Goal: Use online tool/utility: Utilize a website feature to perform a specific function

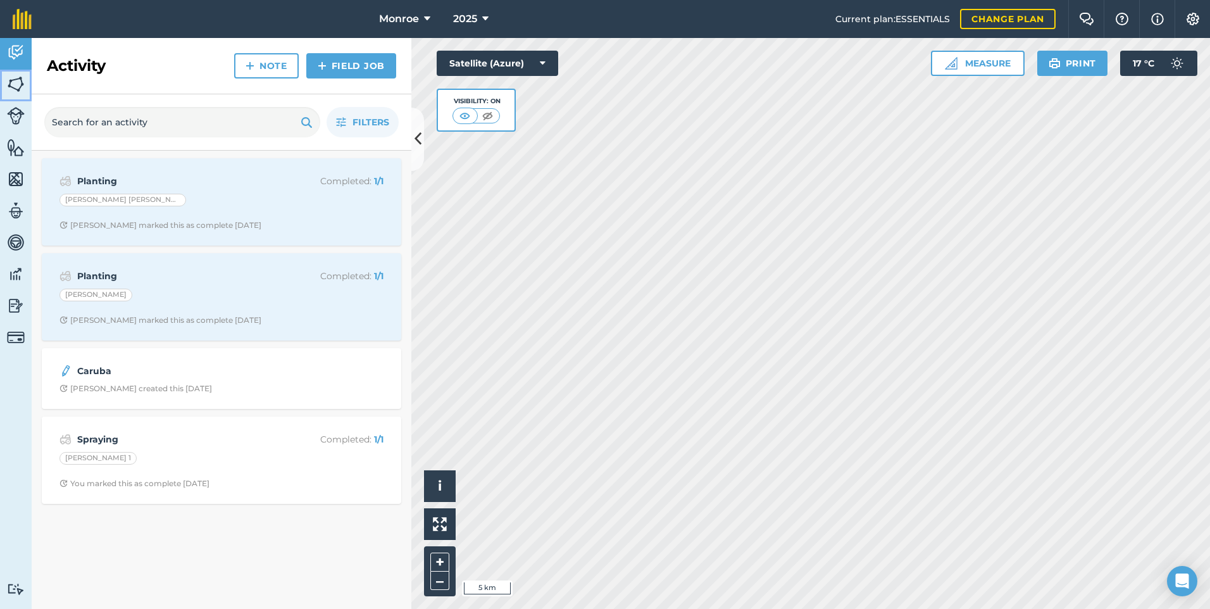
click at [18, 84] on img at bounding box center [16, 84] width 18 height 19
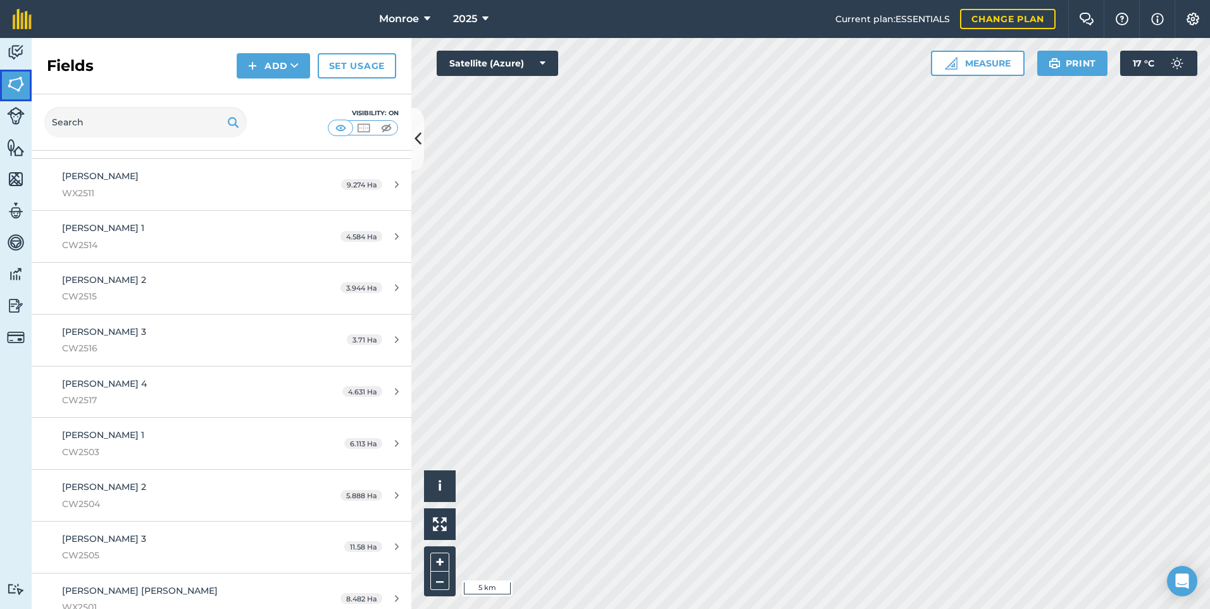
scroll to position [585, 0]
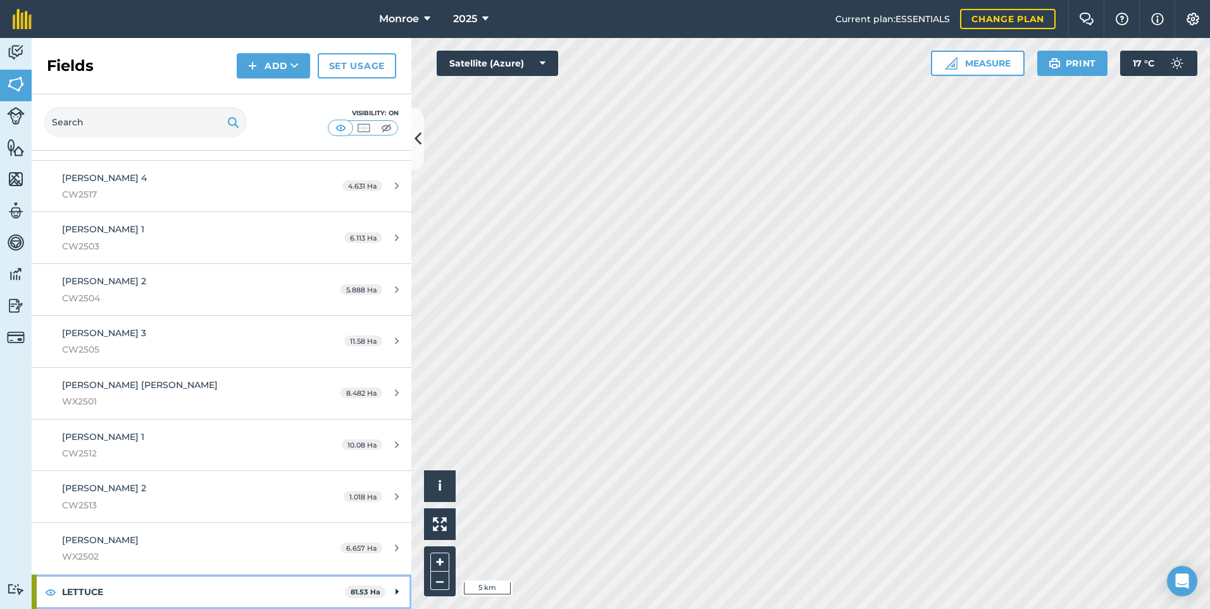
click at [175, 582] on strong "LETTUCE" at bounding box center [203, 592] width 283 height 34
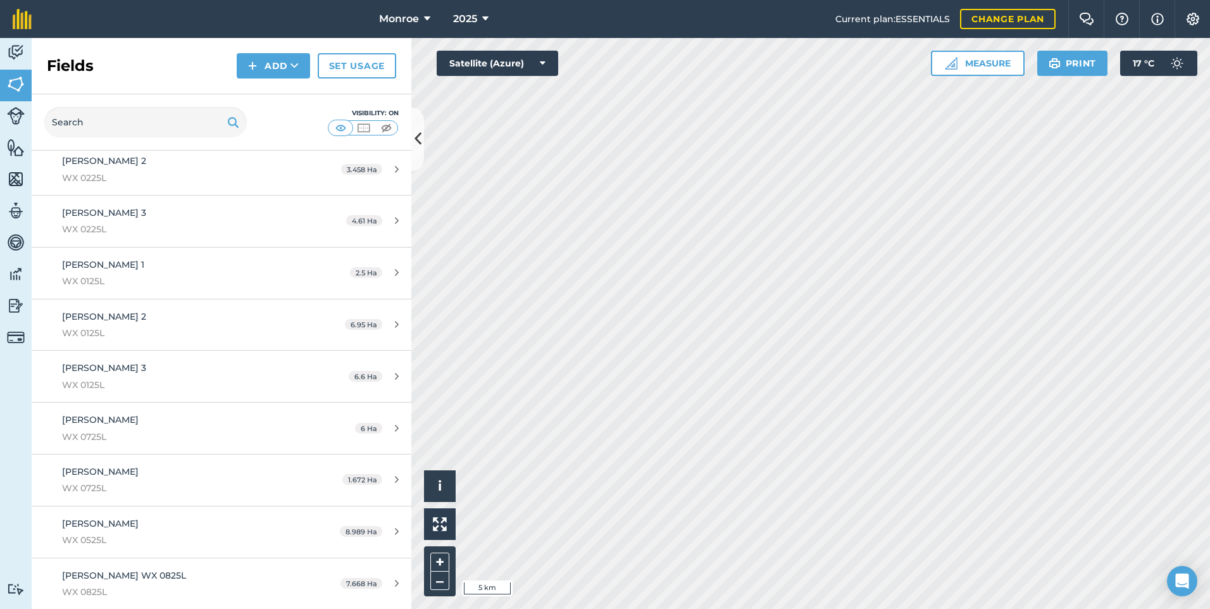
scroll to position [1454, 0]
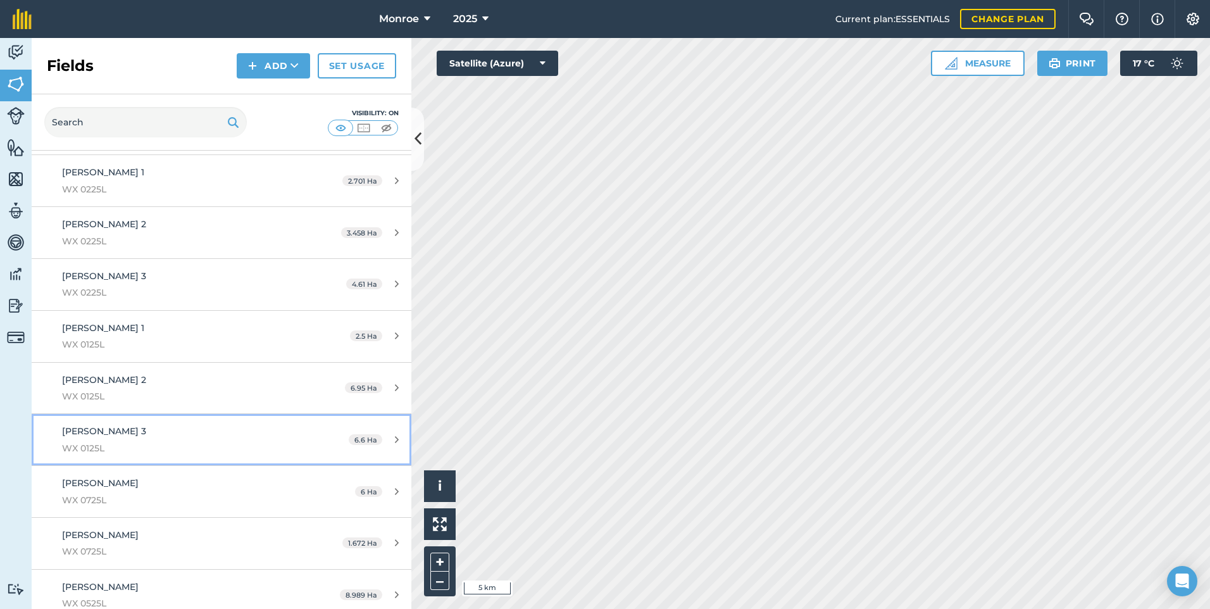
click at [97, 432] on span "[PERSON_NAME] 3" at bounding box center [104, 430] width 84 height 11
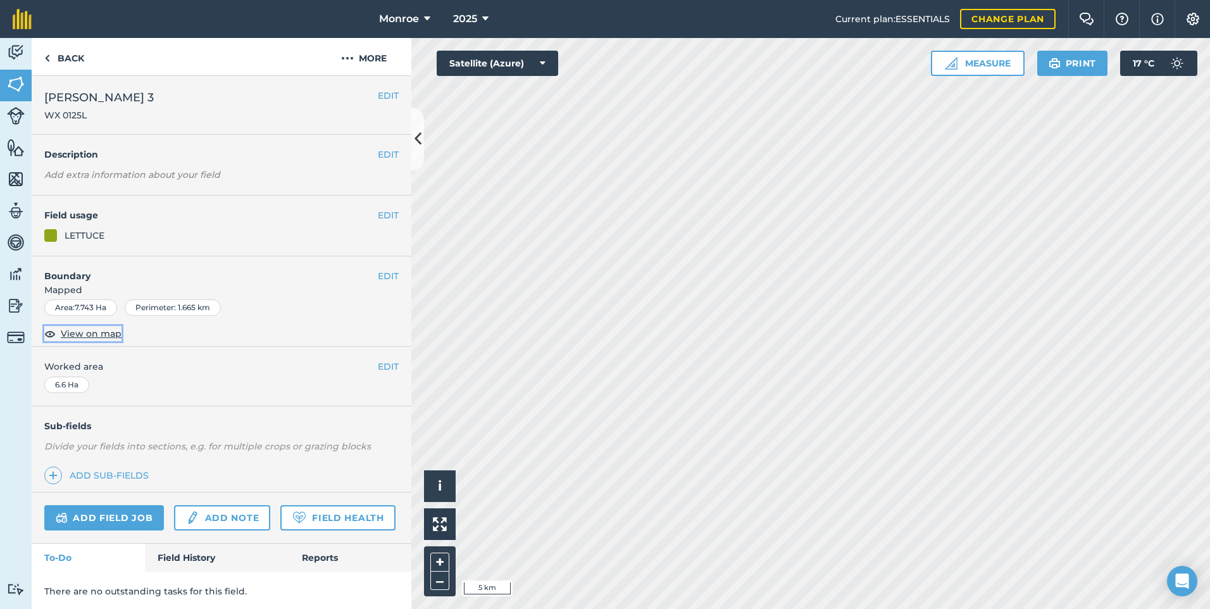
click at [94, 333] on span "View on map" at bounding box center [91, 334] width 61 height 14
click at [975, 51] on button "Measure" at bounding box center [978, 63] width 94 height 25
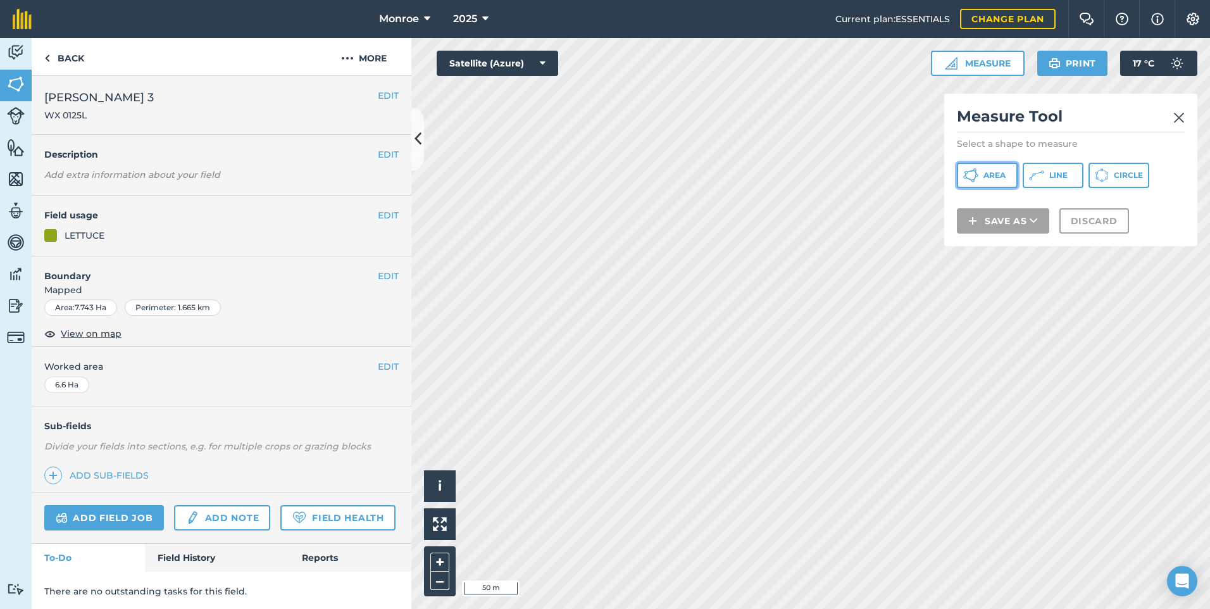
click at [963, 178] on button "Area" at bounding box center [987, 175] width 61 height 25
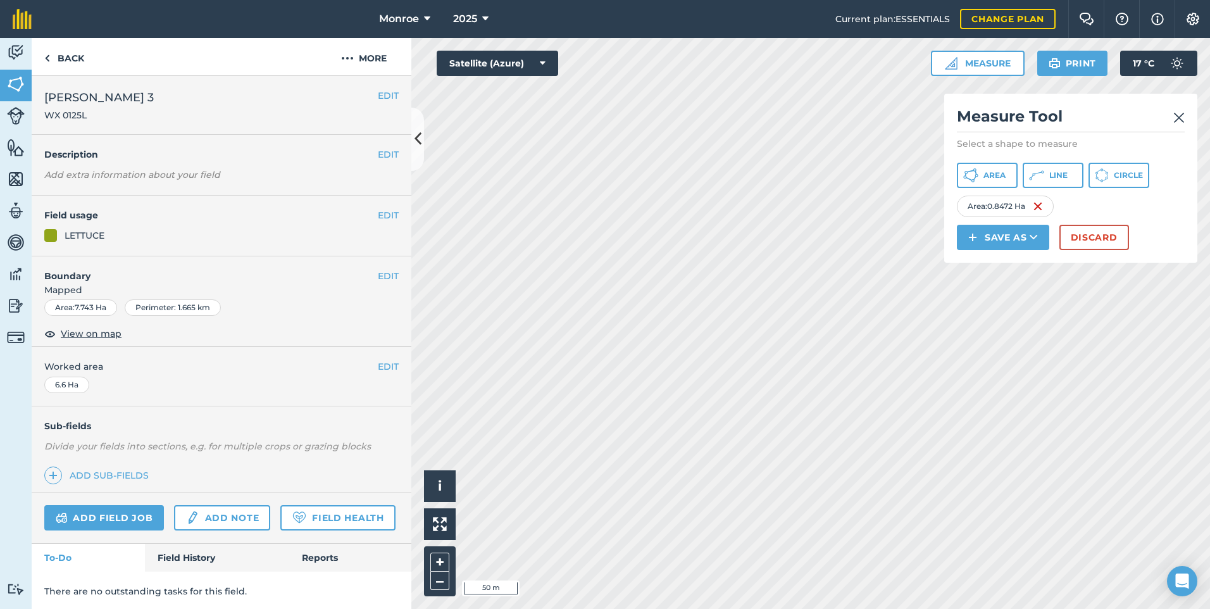
click at [1181, 116] on img at bounding box center [1178, 117] width 11 height 15
